Goal: Information Seeking & Learning: Learn about a topic

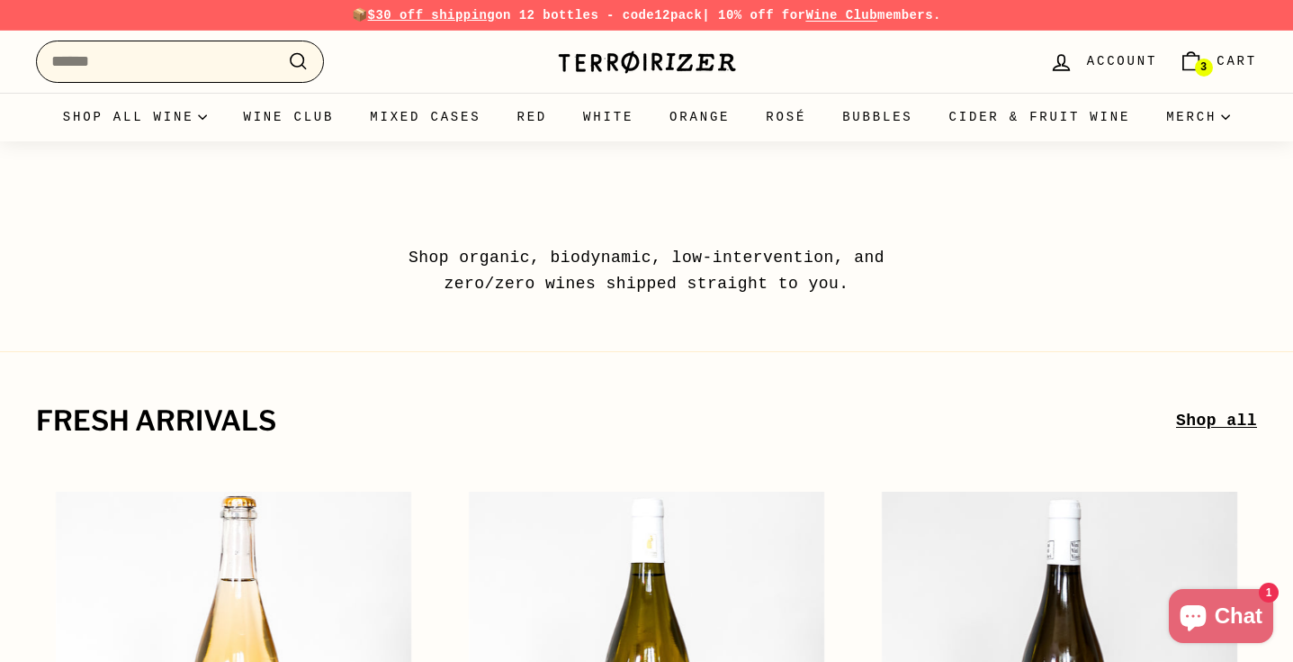
click at [212, 51] on input "Search" at bounding box center [180, 62] width 288 height 42
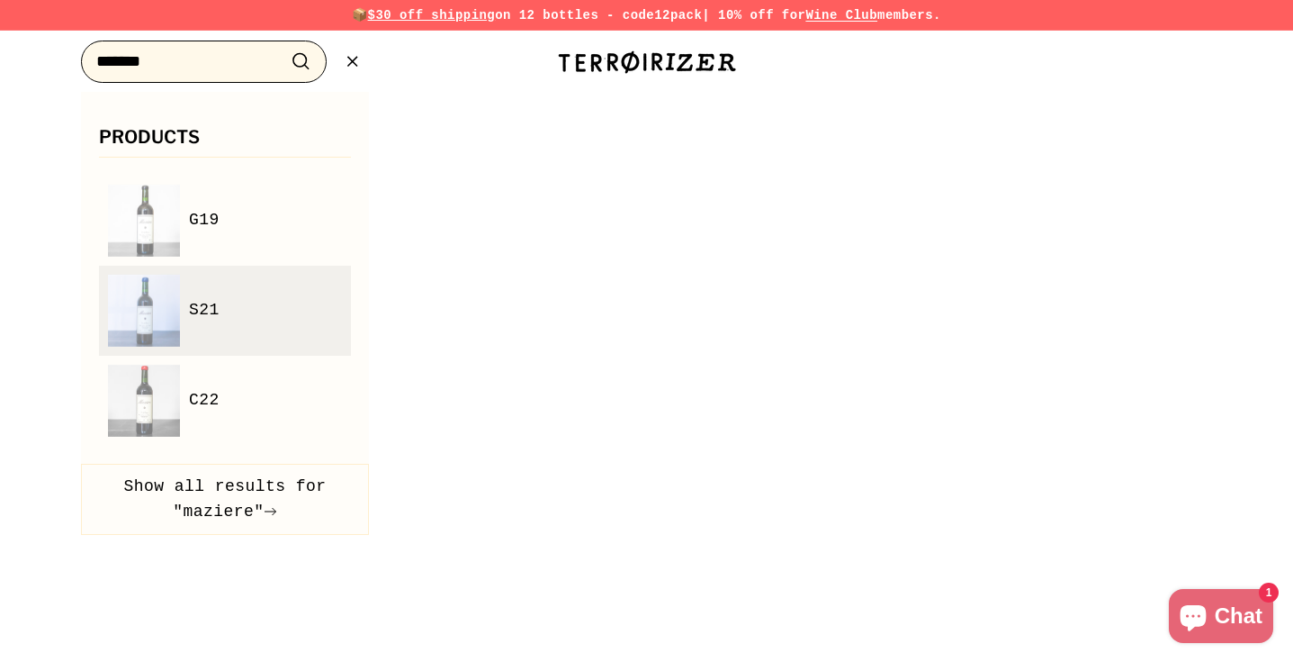
type input "*******"
click at [236, 302] on link "S21" at bounding box center [225, 311] width 234 height 72
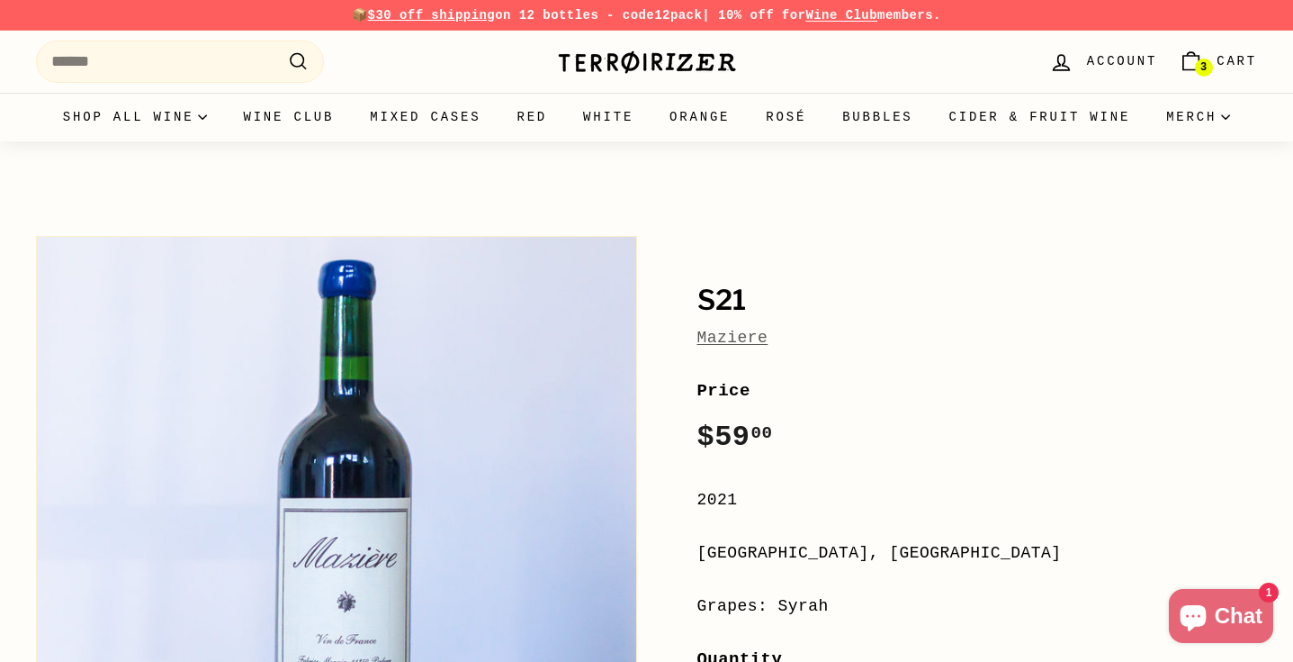
click at [712, 341] on link "Maziere" at bounding box center [733, 338] width 71 height 18
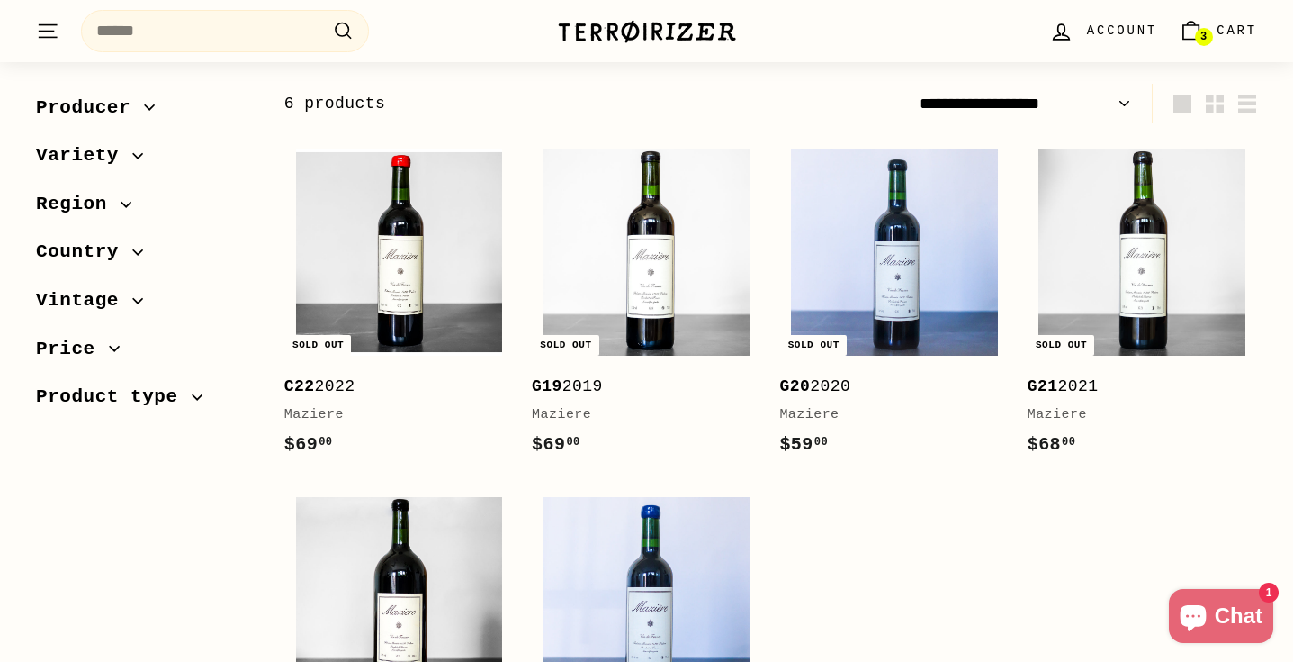
scroll to position [234, 0]
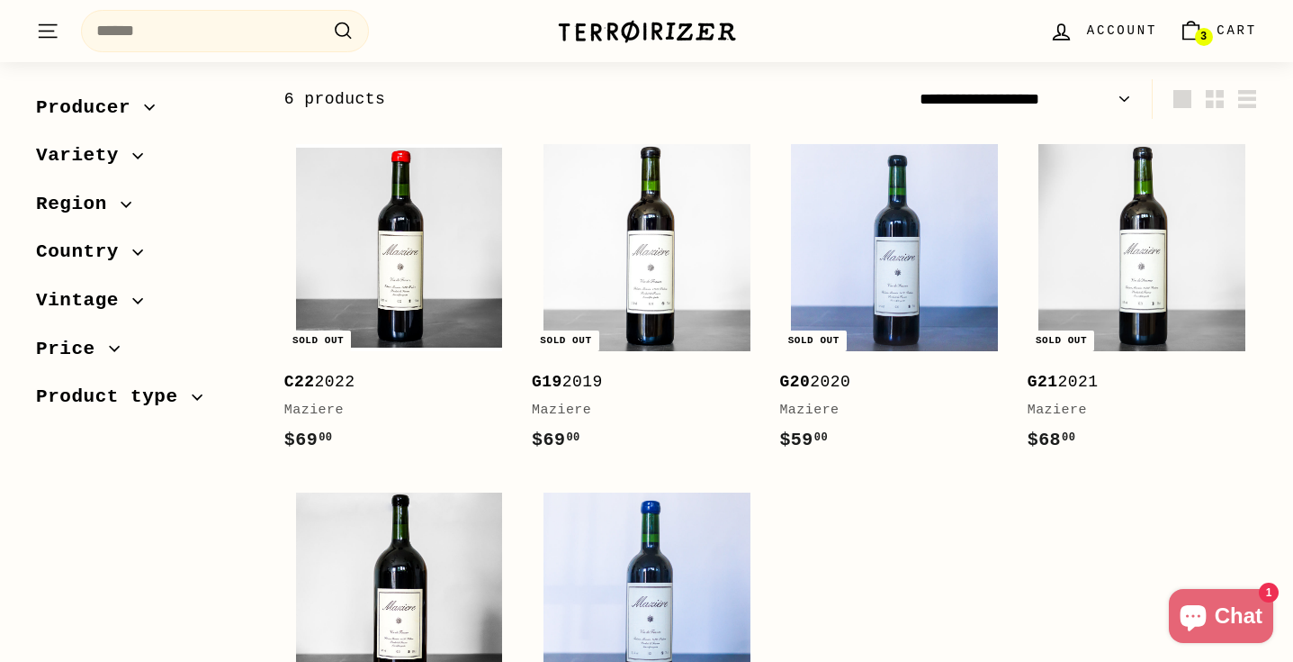
click at [224, 9] on div ". . . Site navigation Search .cls-1{fill:none;stroke:#000;stroke-miterlimit:10;…" at bounding box center [283, 31] width 494 height 53
click at [225, 26] on input "Search" at bounding box center [225, 31] width 288 height 42
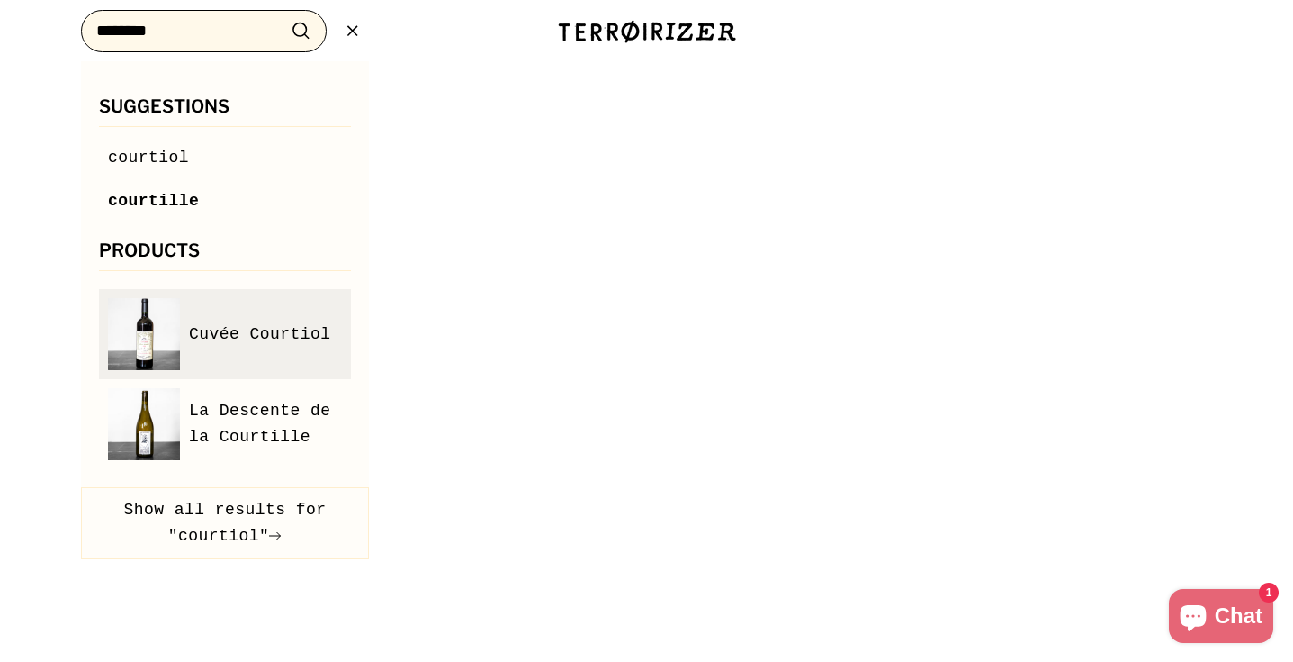
type input "********"
click at [199, 311] on link "Cuvée Courtiol" at bounding box center [225, 334] width 234 height 72
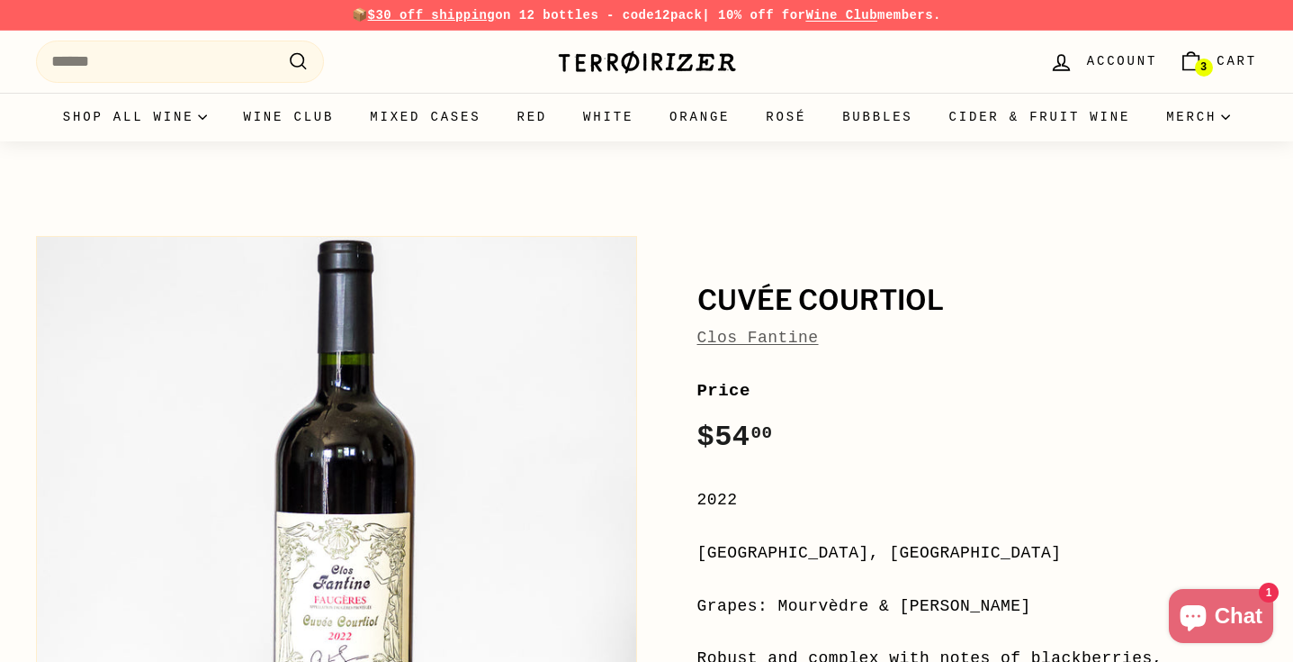
click at [752, 350] on span "Clos Fantine" at bounding box center [759, 338] width 122 height 26
click at [761, 339] on link "Clos Fantine" at bounding box center [759, 338] width 122 height 18
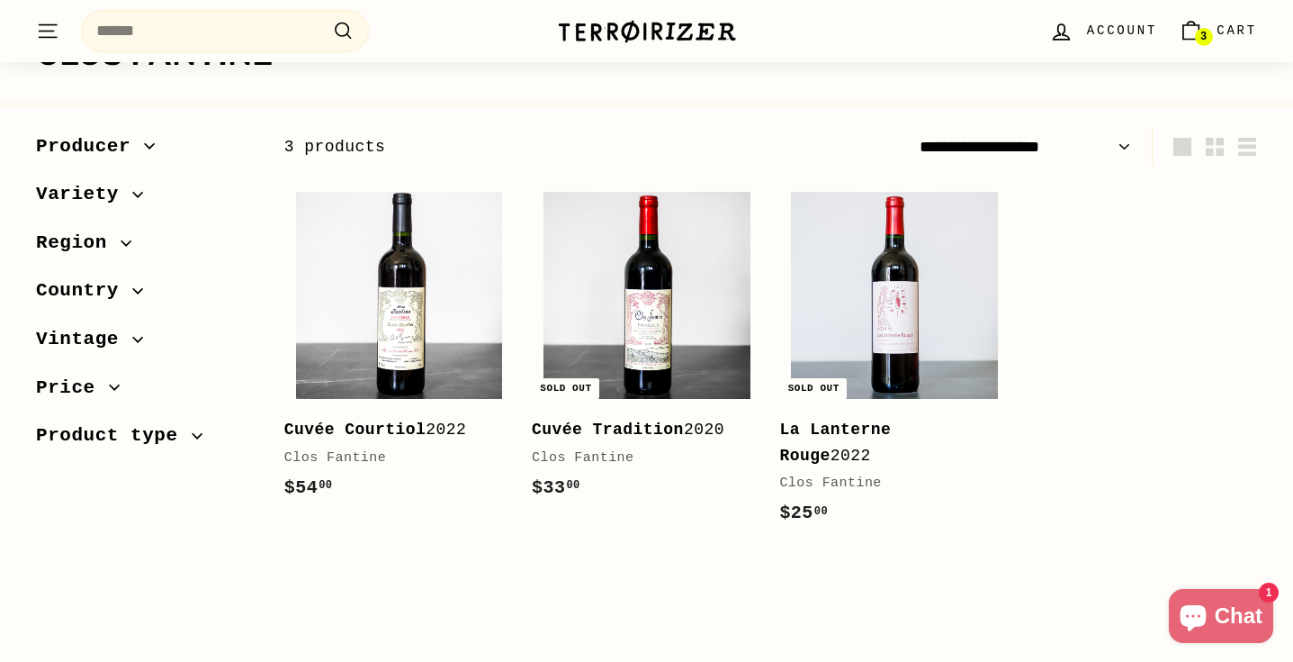
scroll to position [177, 0]
